Goal: Transaction & Acquisition: Purchase product/service

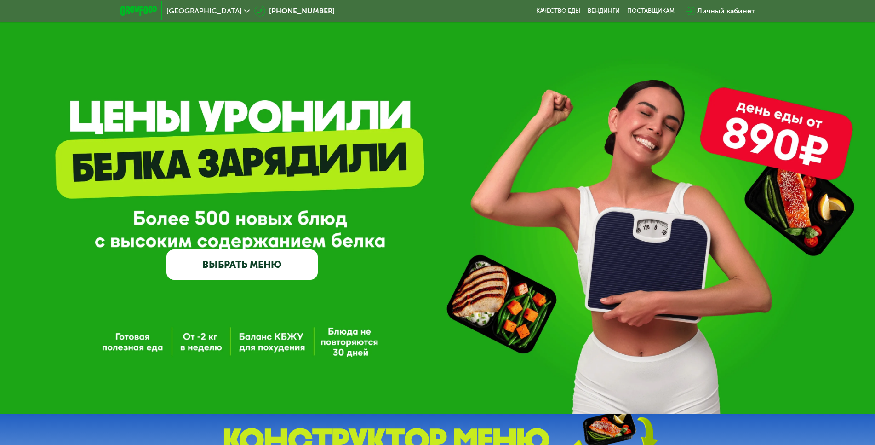
click at [292, 264] on link "ВЫБРАТЬ МЕНЮ" at bounding box center [241, 264] width 151 height 30
click at [556, 6] on div "[GEOGRAPHIC_DATA] [PHONE_NUMBER] Качество еды [PERSON_NAME] поставщикам Личный …" at bounding box center [438, 11] width 644 height 20
click at [556, 10] on link "Качество еды" at bounding box center [558, 10] width 44 height 7
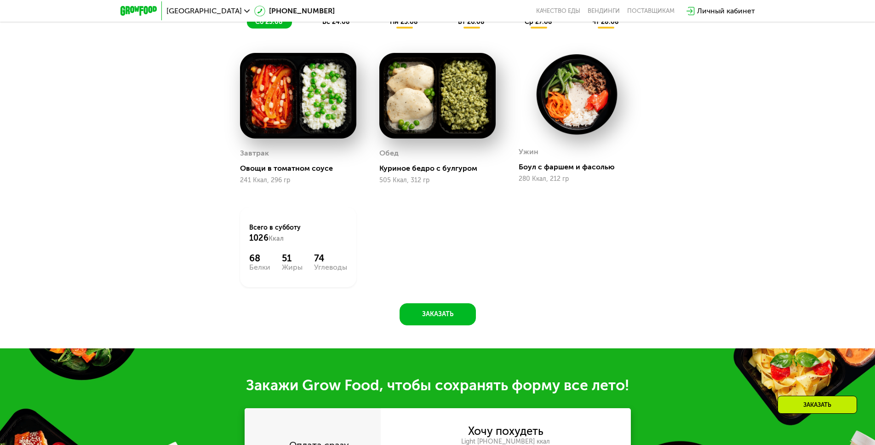
scroll to position [456, 0]
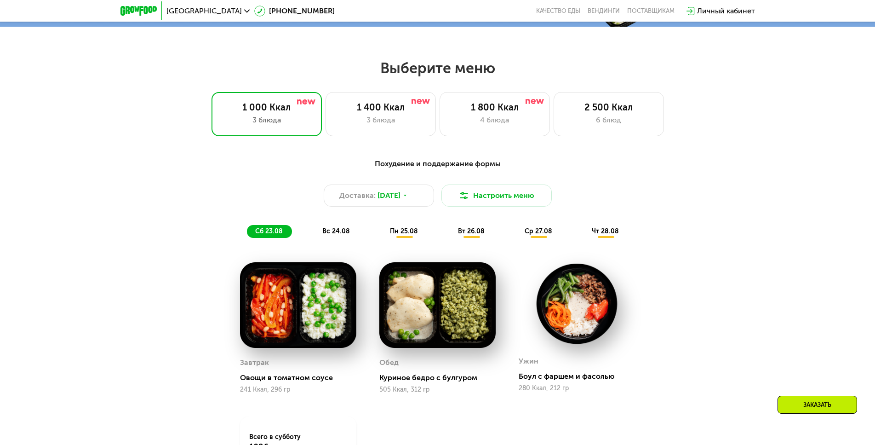
click at [442, 77] on h2 "Выберите меню" at bounding box center [437, 68] width 816 height 18
click at [441, 76] on h2 "Выберите меню" at bounding box center [437, 68] width 816 height 18
click at [416, 67] on h2 "Выберите меню" at bounding box center [437, 68] width 816 height 18
click at [410, 70] on h2 "Выберите меню" at bounding box center [437, 68] width 816 height 18
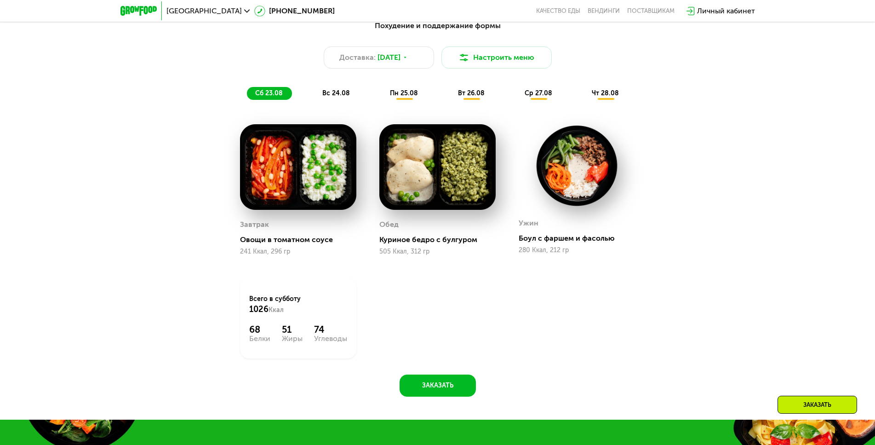
click at [308, 191] on img at bounding box center [298, 167] width 116 height 86
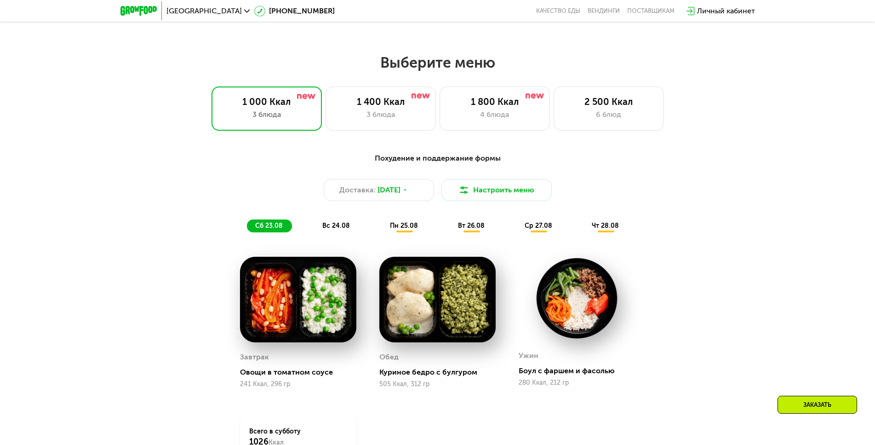
scroll to position [456, 0]
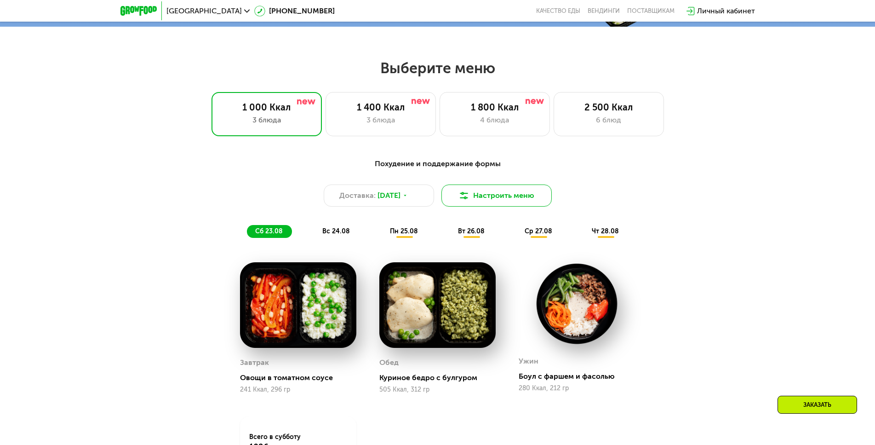
click at [493, 205] on button "Настроить меню" at bounding box center [497, 195] width 110 height 22
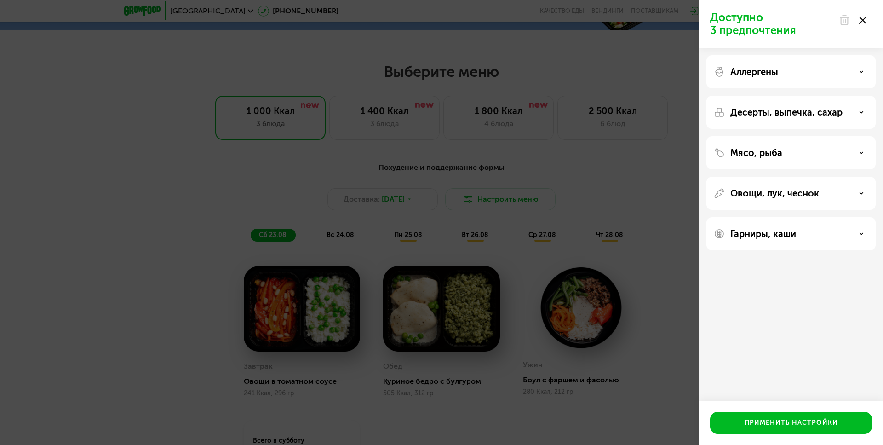
click at [861, 18] on icon at bounding box center [862, 20] width 7 height 7
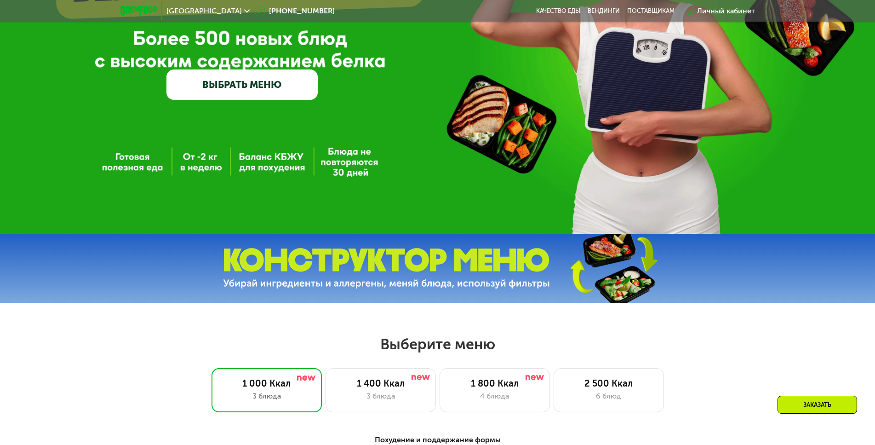
scroll to position [0, 0]
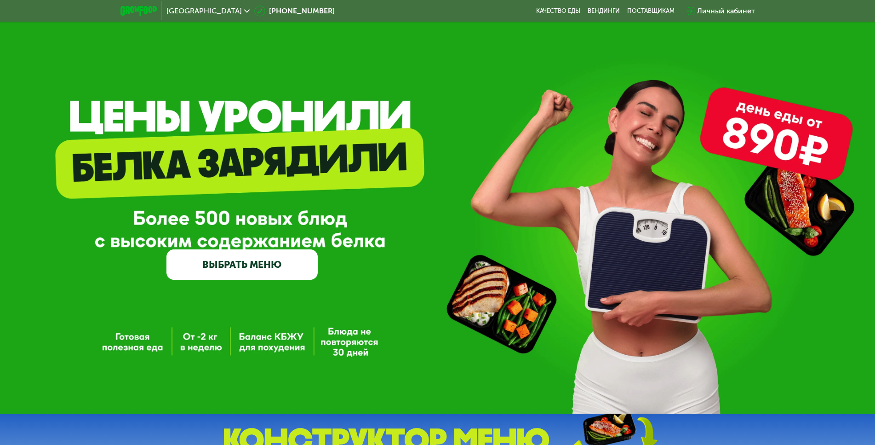
click at [243, 269] on link "ВЫБРАТЬ МЕНЮ" at bounding box center [241, 264] width 151 height 30
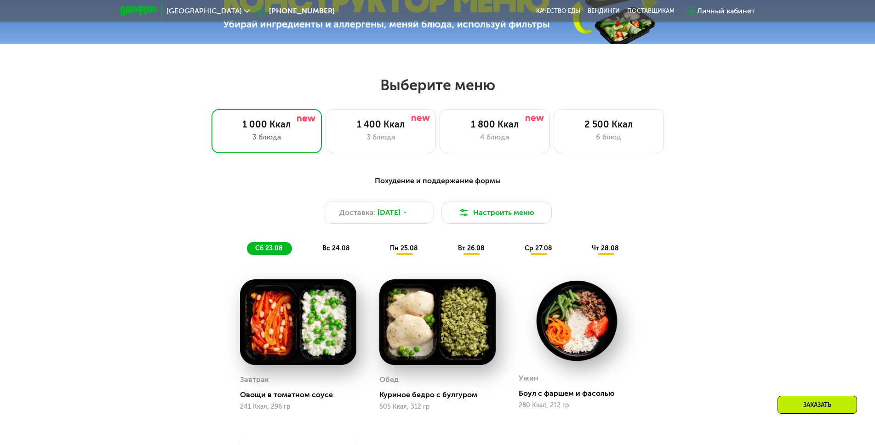
scroll to position [497, 0]
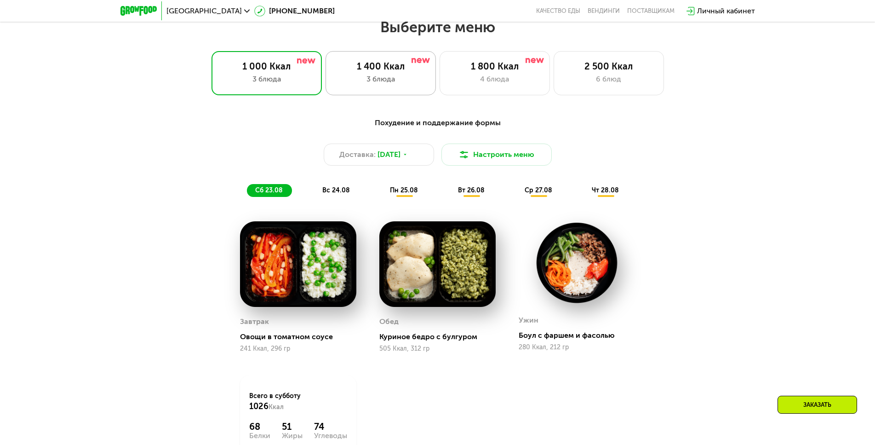
click at [405, 72] on div "1 400 Ккал" at bounding box center [380, 66] width 91 height 11
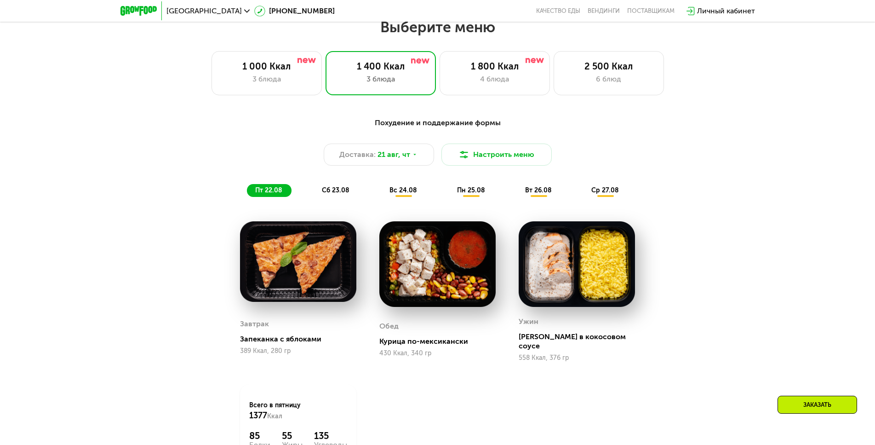
click at [143, 11] on img at bounding box center [138, 11] width 36 height 10
click at [177, 12] on span "[GEOGRAPHIC_DATA]" at bounding box center [203, 10] width 75 height 7
click at [735, 55] on div "1 000 Ккал 3 блюда 1 400 Ккал 3 блюда 1 800 Ккал 4 блюда 2 500 Ккал 6 блюд" at bounding box center [437, 73] width 816 height 44
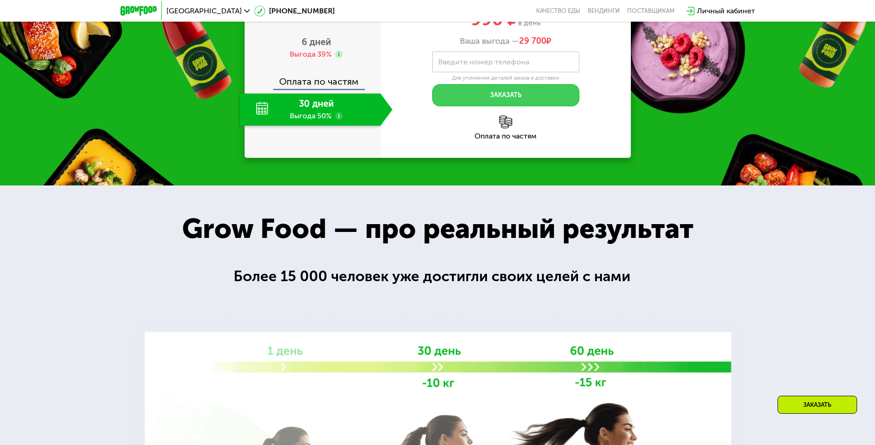
scroll to position [1141, 0]
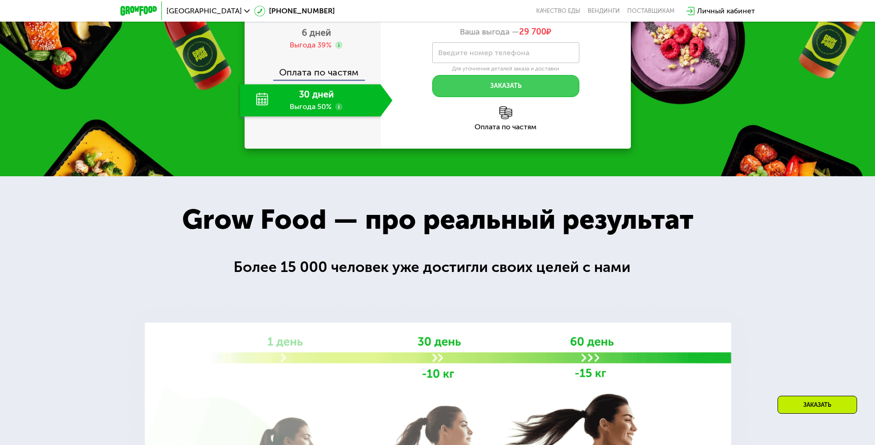
click at [512, 87] on button "Заказать" at bounding box center [505, 86] width 147 height 22
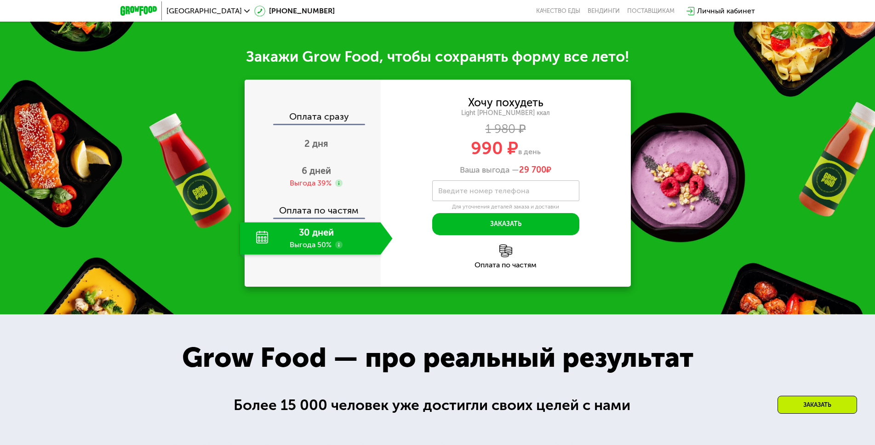
click at [635, 133] on div "Закажи Grow Food, чтобы сохранять форму все лето! Оплата сразу 2 дня 6 дней Выг…" at bounding box center [437, 167] width 875 height 294
click at [590, 109] on div "Light 1400 ~1400 ккал" at bounding box center [506, 113] width 250 height 8
click at [334, 367] on div "Grow Food — про реальный результат" at bounding box center [437, 357] width 551 height 41
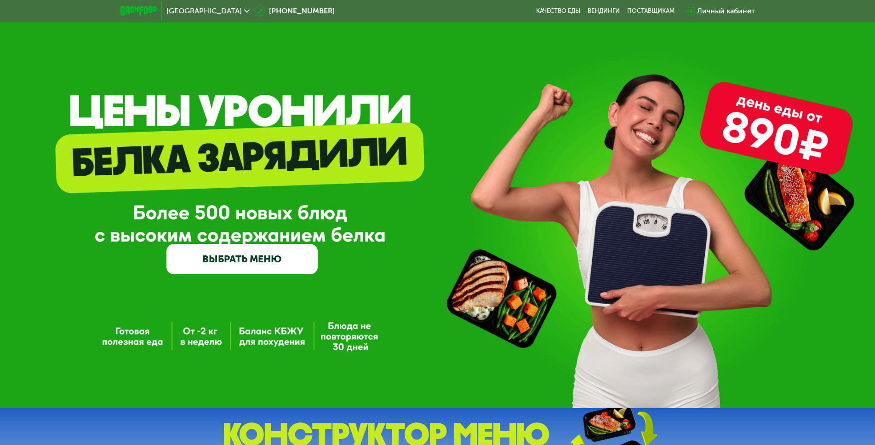
scroll to position [0, 0]
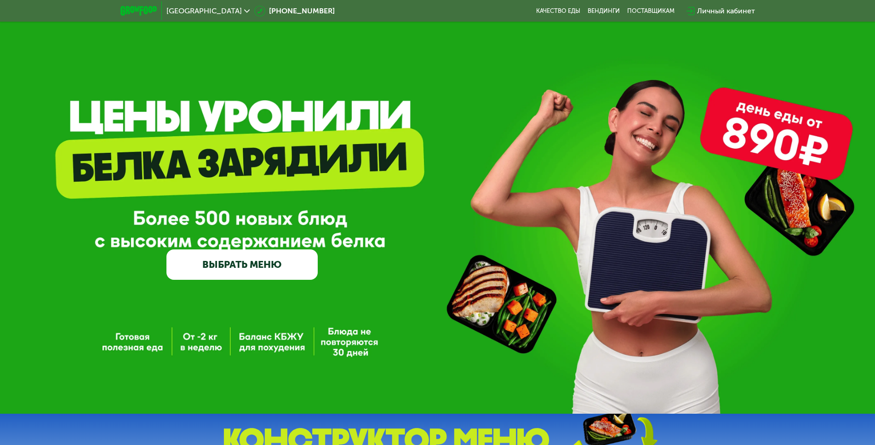
click at [247, 275] on link "ВЫБРАТЬ МЕНЮ" at bounding box center [241, 264] width 151 height 30
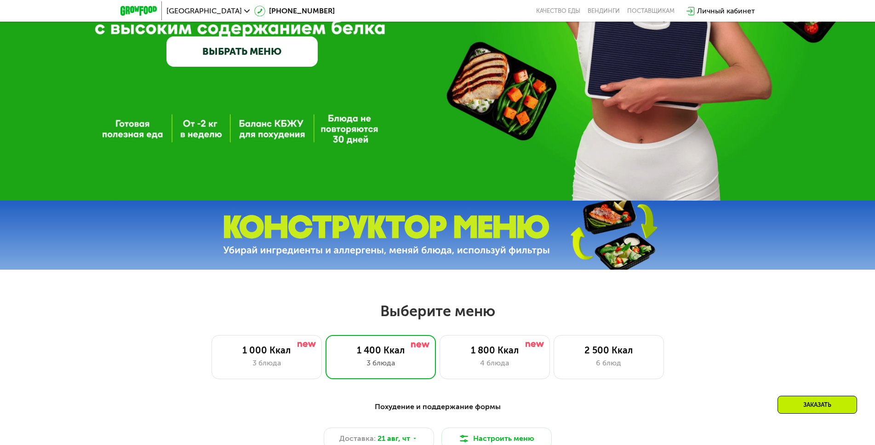
scroll to position [497, 0]
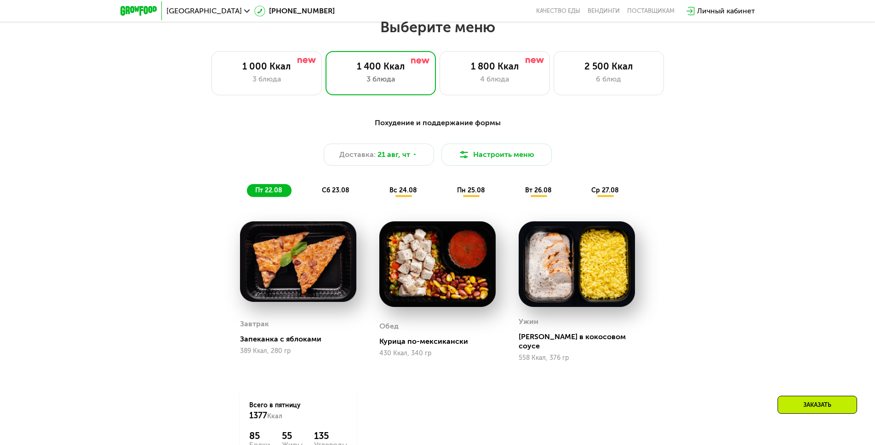
click at [96, 112] on div "Похудение и поддержание формы Доставка: 21 авг, чт Настроить меню пт 22.08 сб 2…" at bounding box center [437, 315] width 875 height 422
click at [677, 90] on div "1 000 Ккал 3 блюда 1 400 Ккал 3 блюда 1 800 Ккал 4 блюда 2 500 Ккал 6 блюд" at bounding box center [437, 73] width 816 height 44
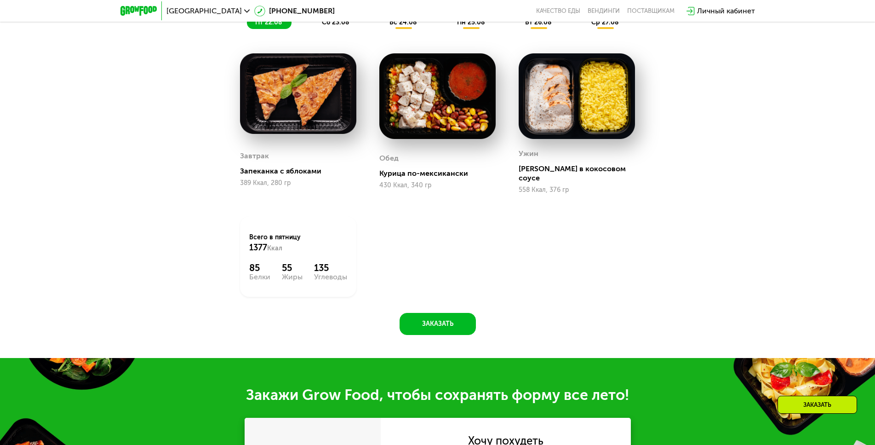
scroll to position [405, 0]
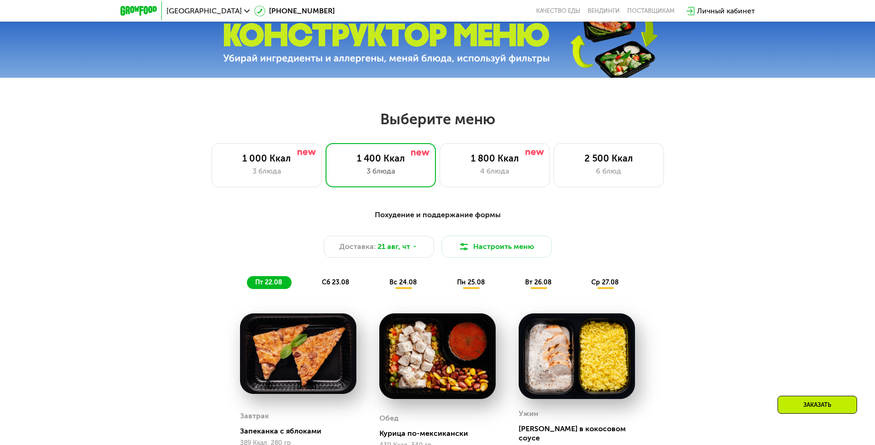
click at [858, 178] on div "Выберите меню 1 000 Ккал 3 блюда 1 400 Ккал 3 блюда 1 800 Ккал 4 блюда 2 500 Кк…" at bounding box center [437, 148] width 875 height 77
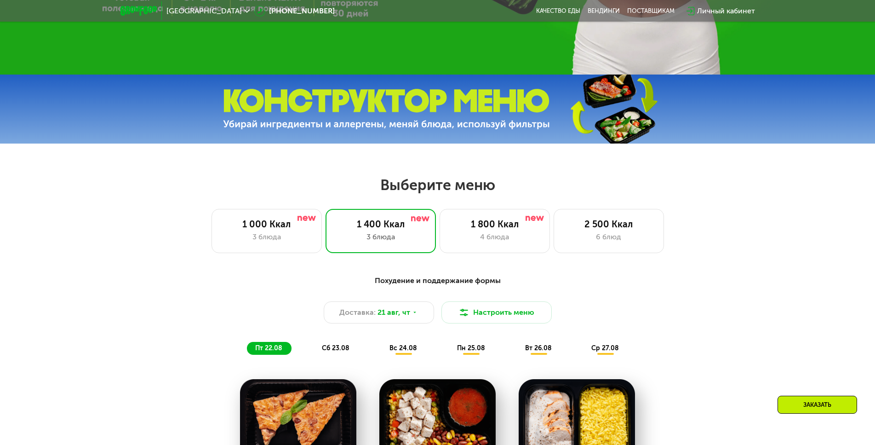
scroll to position [0, 0]
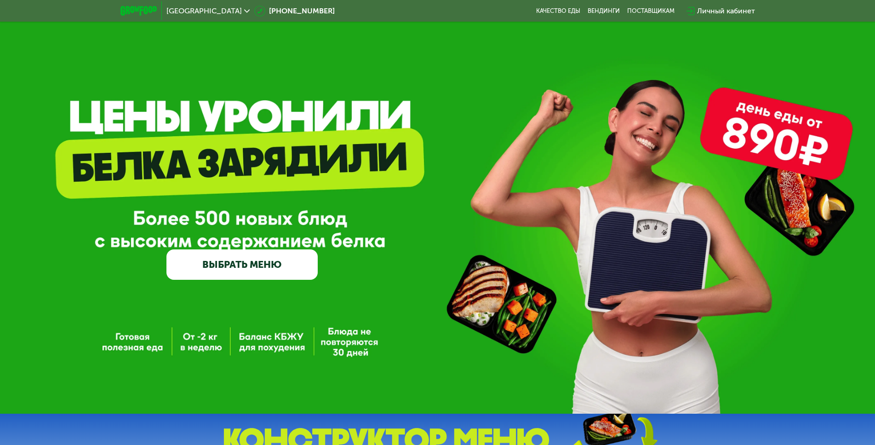
click at [137, 17] on div at bounding box center [139, 10] width 46 height 19
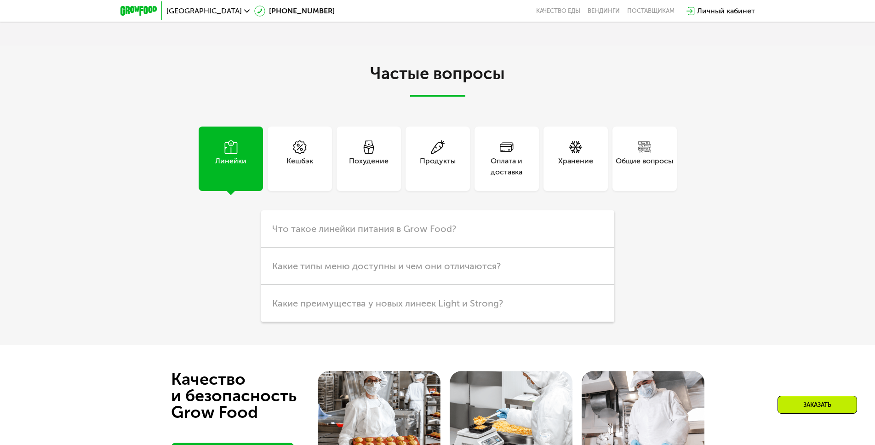
scroll to position [2392, 0]
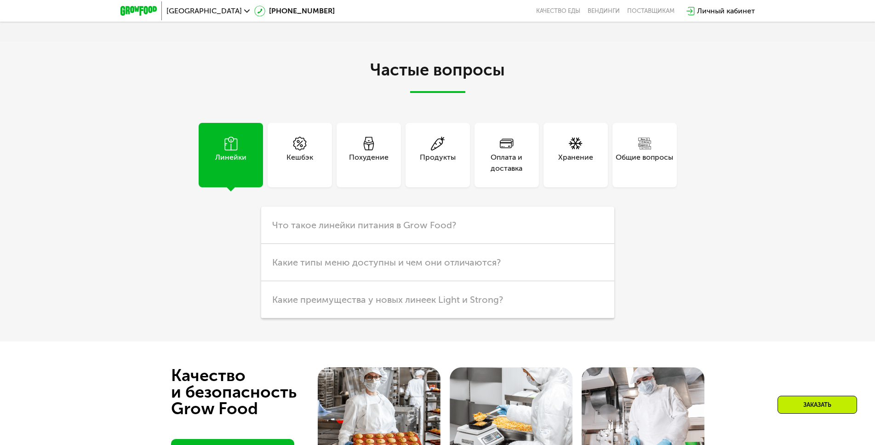
click at [474, 72] on h2 "Частые вопросы" at bounding box center [437, 77] width 515 height 32
click at [229, 161] on div "Линейки" at bounding box center [230, 163] width 31 height 22
click at [437, 65] on h2 "Частые вопросы" at bounding box center [437, 77] width 515 height 32
click at [438, 67] on h2 "Частые вопросы" at bounding box center [437, 77] width 515 height 32
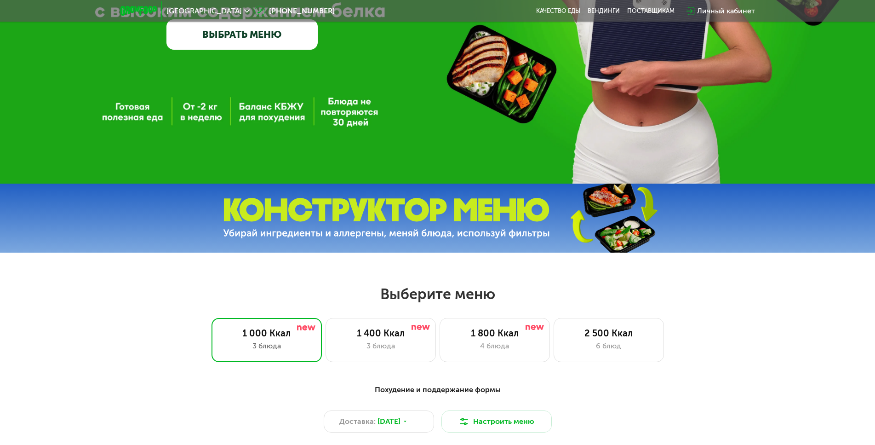
scroll to position [46, 0]
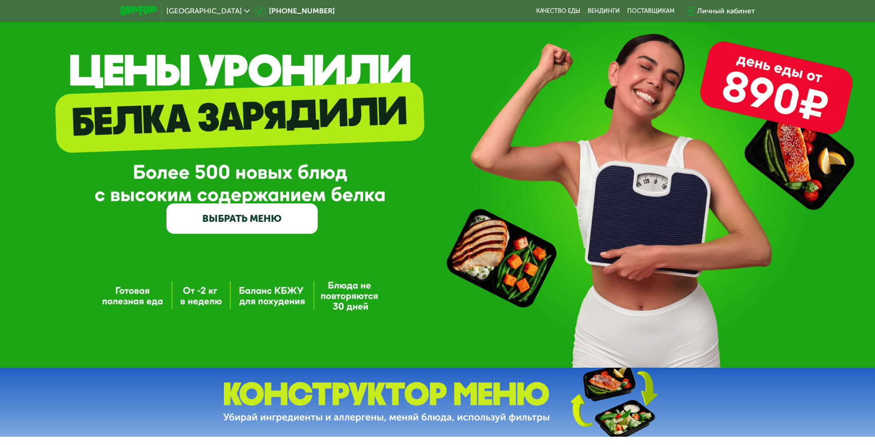
click at [267, 218] on link "ВЫБРАТЬ МЕНЮ" at bounding box center [241, 218] width 151 height 30
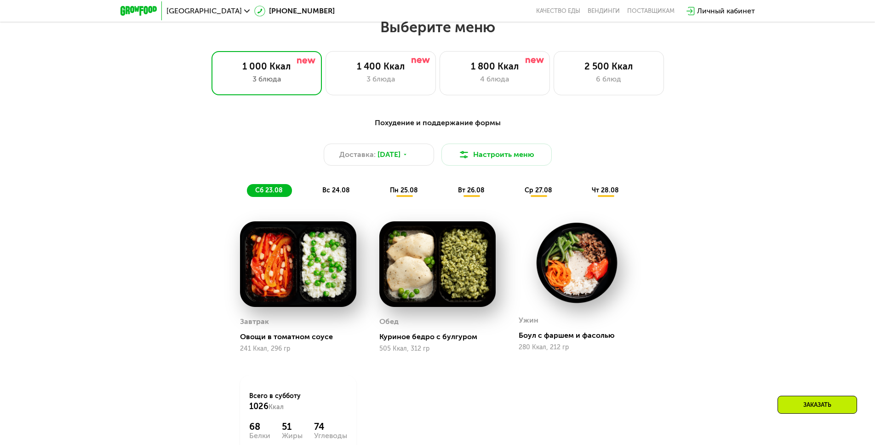
click at [828, 397] on div "Заказать" at bounding box center [818, 405] width 80 height 18
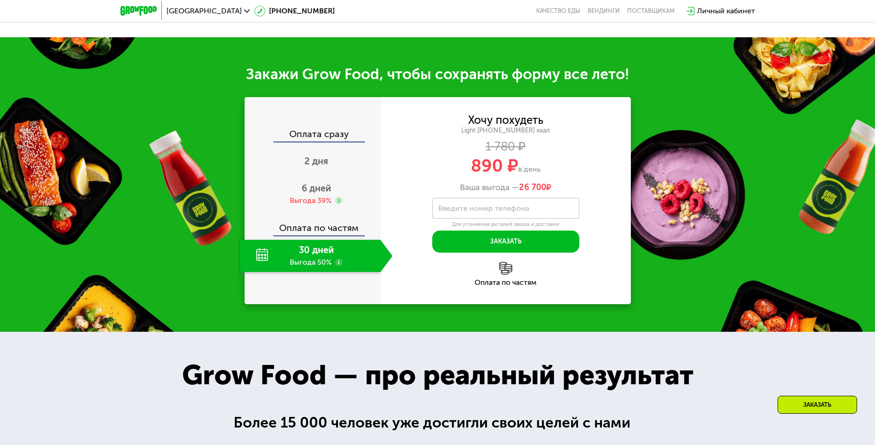
scroll to position [1017, 0]
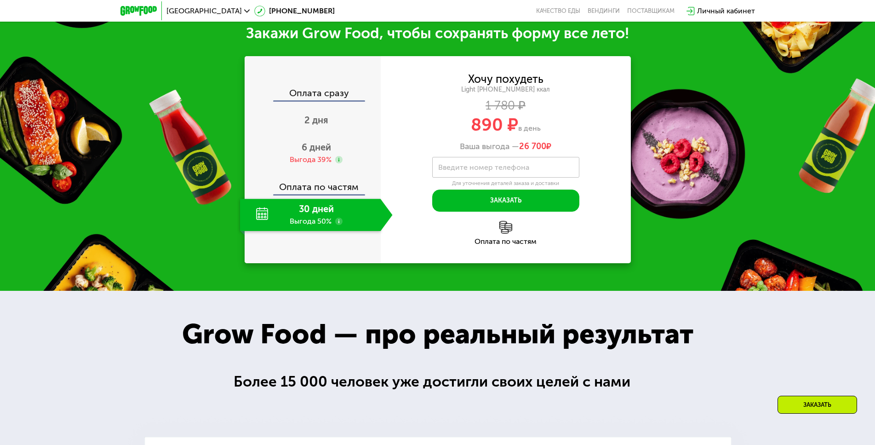
click at [508, 187] on div "Для уточнения деталей заказа и доставки" at bounding box center [505, 183] width 147 height 7
click at [506, 206] on button "Заказать" at bounding box center [505, 200] width 147 height 22
